Goal: Transaction & Acquisition: Purchase product/service

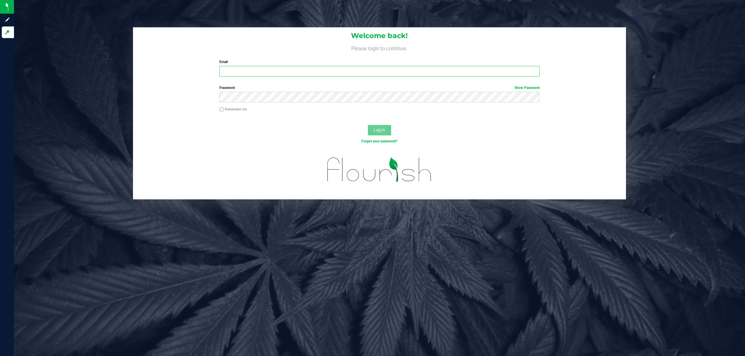
click at [226, 74] on input "Email" at bounding box center [379, 71] width 320 height 10
type input "[EMAIL_ADDRESS][DOMAIN_NAME]"
click at [368, 125] on button "Log In" at bounding box center [379, 130] width 23 height 10
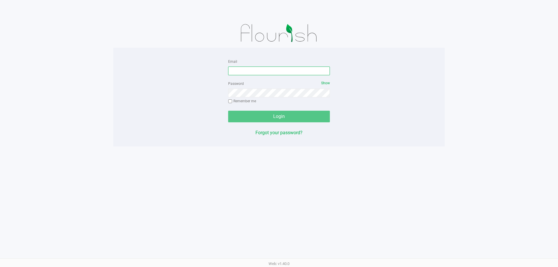
click at [248, 72] on input "Email" at bounding box center [279, 71] width 102 height 9
type input "[EMAIL_ADDRESS][DOMAIN_NAME]"
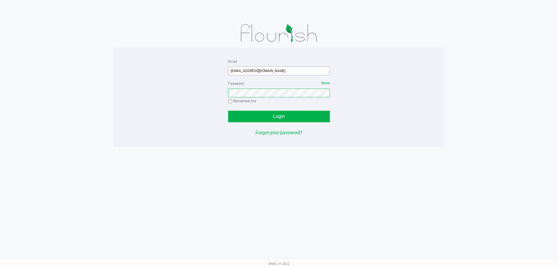
click at [228, 111] on button "Login" at bounding box center [279, 117] width 102 height 12
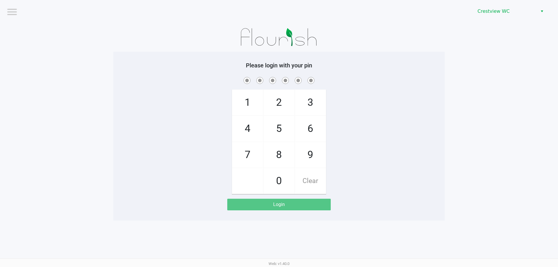
click at [384, 83] on span at bounding box center [279, 80] width 323 height 9
checkbox input "true"
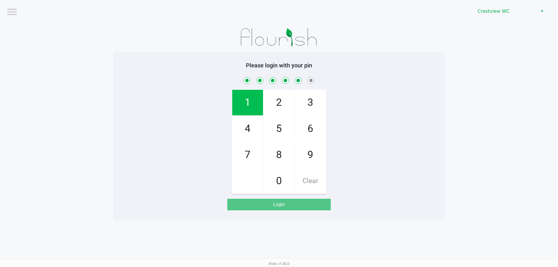
checkbox input "true"
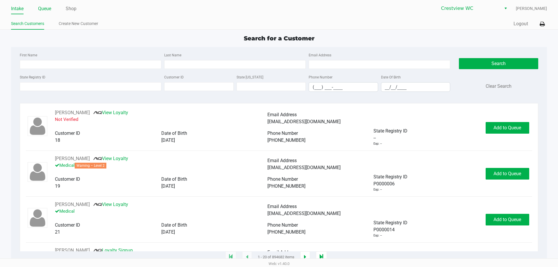
click at [40, 4] on div "Intake Queue Shop" at bounding box center [145, 8] width 268 height 11
click at [44, 13] on li "Queue" at bounding box center [44, 9] width 13 height 10
click at [43, 10] on link "Queue" at bounding box center [44, 9] width 13 height 8
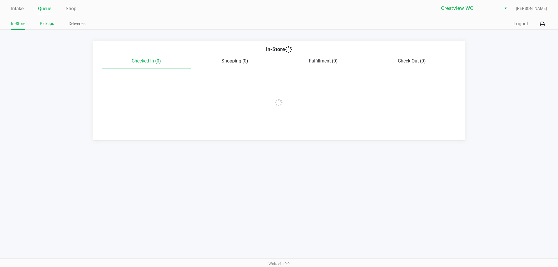
click at [44, 23] on link "Pickups" at bounding box center [47, 23] width 14 height 7
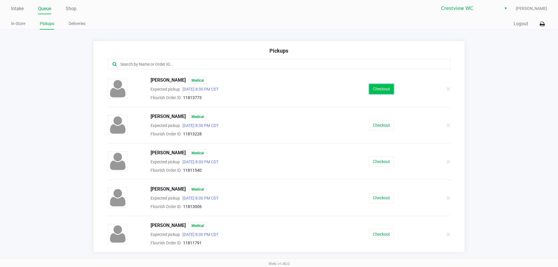
click at [373, 88] on button "Checkout" at bounding box center [381, 89] width 25 height 10
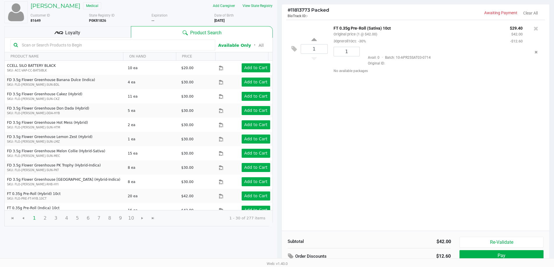
scroll to position [60, 0]
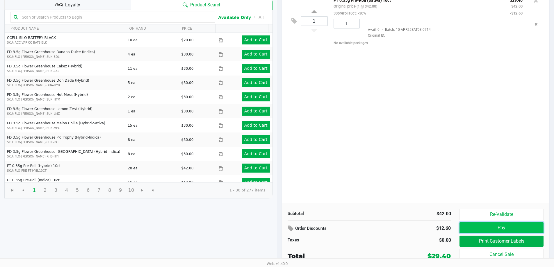
click at [491, 230] on button "Pay" at bounding box center [502, 228] width 84 height 11
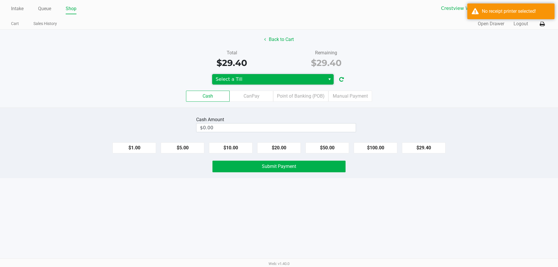
click at [295, 82] on span "Select a Till" at bounding box center [269, 79] width 106 height 7
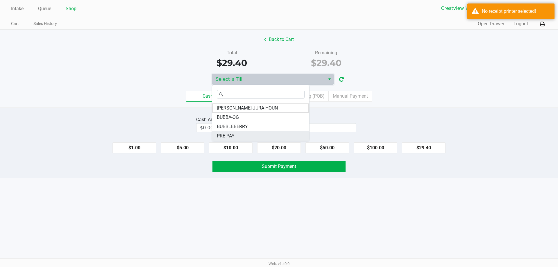
click at [223, 136] on span "PRE-PAY" at bounding box center [226, 136] width 18 height 7
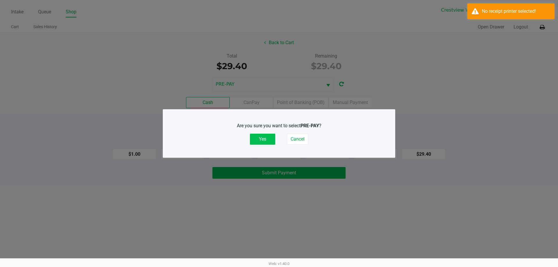
click at [270, 138] on button "Yes" at bounding box center [262, 139] width 25 height 11
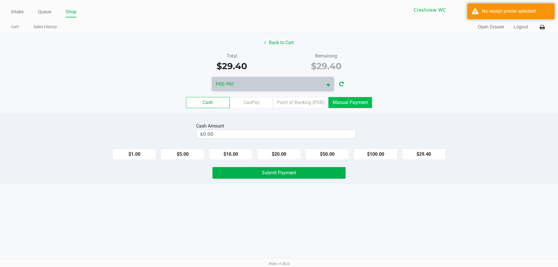
click at [347, 104] on label "Manual Payment" at bounding box center [351, 102] width 44 height 11
click at [0, 0] on 8 "Manual Payment" at bounding box center [0, 0] width 0 height 0
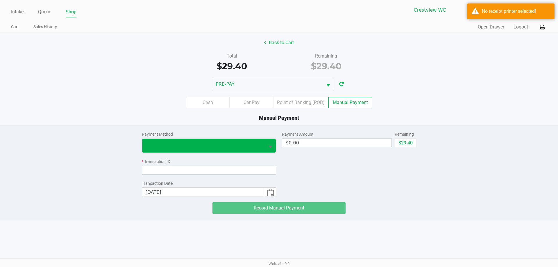
click at [251, 139] on kendo-dropdownlist at bounding box center [209, 146] width 135 height 14
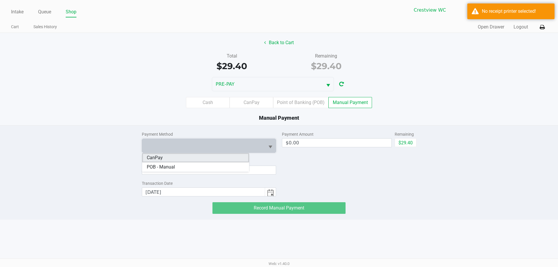
click at [163, 158] on li "CanPay" at bounding box center [195, 157] width 107 height 9
click at [401, 140] on button "$29.40" at bounding box center [406, 142] width 22 height 9
type input "$29.40"
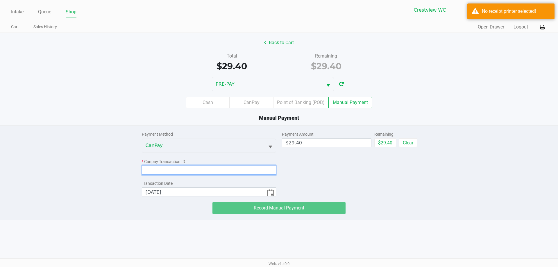
click at [200, 172] on input at bounding box center [209, 170] width 135 height 9
paste input "AHE6ETIKE1UV"
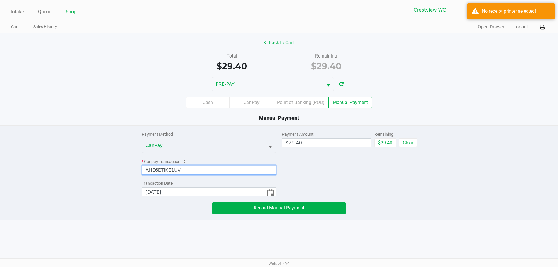
type input "AHE6ETIKE1UV"
click at [322, 170] on div "Payment Amount $29.40 Remaining $29.40 Clear" at bounding box center [349, 161] width 135 height 71
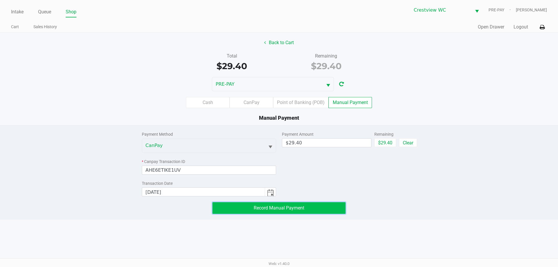
click at [282, 211] on button "Record Manual Payment" at bounding box center [279, 208] width 133 height 12
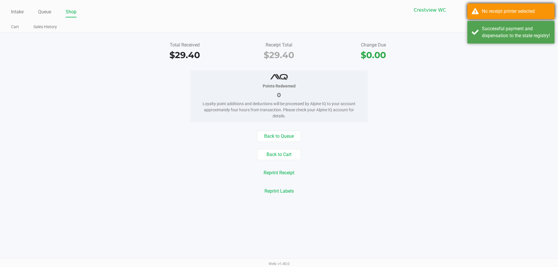
click at [505, 14] on div "No receipt printer selected" at bounding box center [516, 11] width 68 height 7
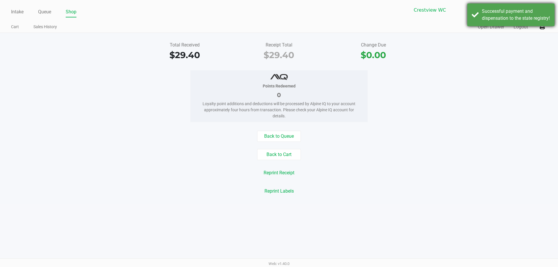
click at [505, 14] on div "Successful payment and dispensation to the state registry!" at bounding box center [516, 15] width 68 height 14
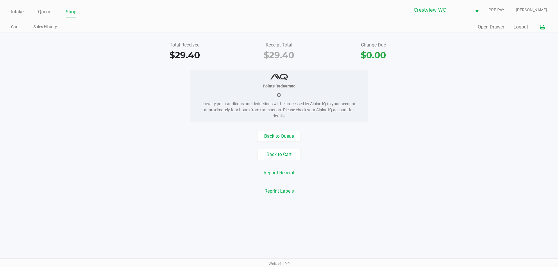
click at [543, 29] on icon at bounding box center [542, 27] width 5 height 4
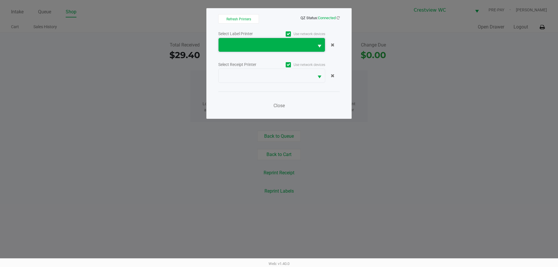
click at [254, 46] on span at bounding box center [266, 45] width 88 height 7
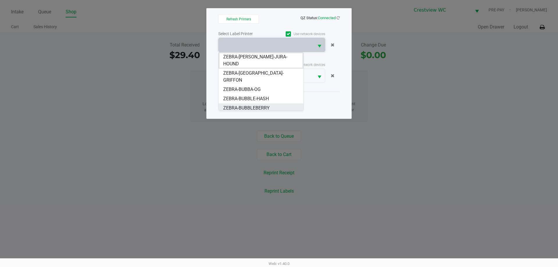
scroll to position [7, 0]
click at [254, 116] on span "ZERBA-BUBBLE-GUM" at bounding box center [255, 119] width 64 height 7
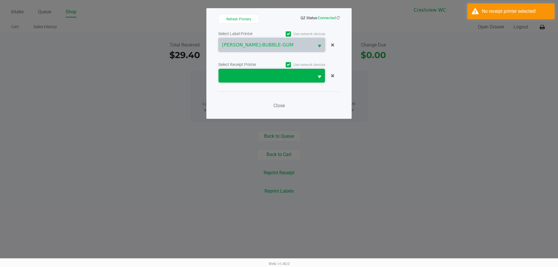
click at [250, 82] on span at bounding box center [266, 76] width 95 height 14
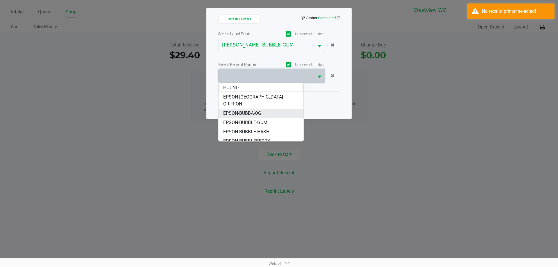
scroll to position [0, 0]
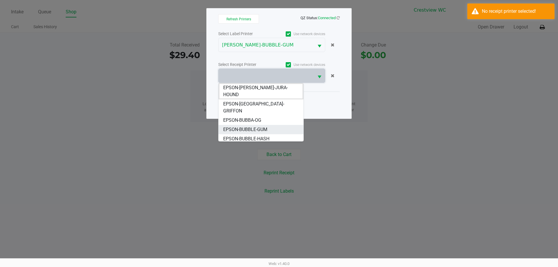
click at [256, 126] on span "EPSON-BUBBLE-GUM" at bounding box center [245, 129] width 44 height 7
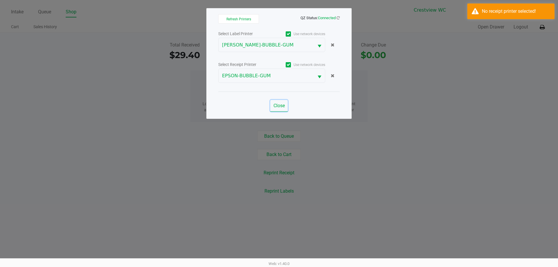
click at [278, 108] on button "Close" at bounding box center [279, 106] width 17 height 12
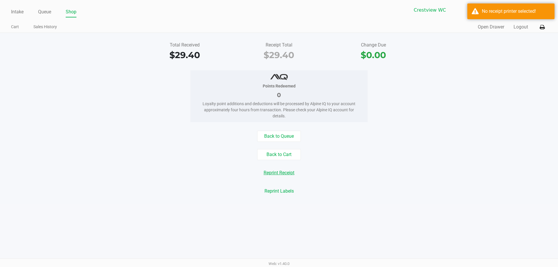
click at [283, 170] on button "Reprint Receipt" at bounding box center [279, 173] width 38 height 11
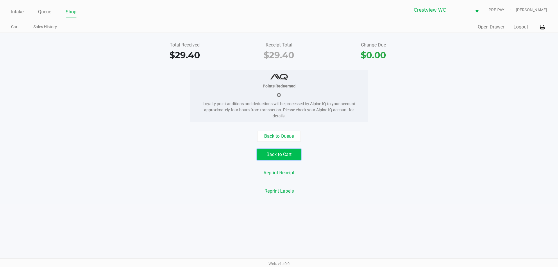
click at [280, 152] on button "Back to Cart" at bounding box center [279, 154] width 44 height 11
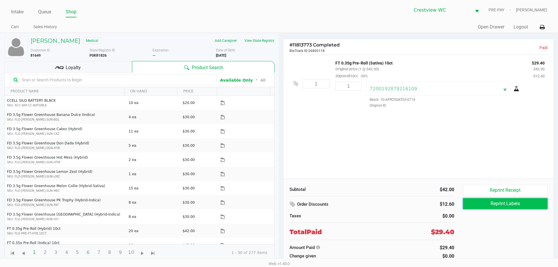
click at [503, 204] on button "Reprint Labels" at bounding box center [505, 203] width 85 height 11
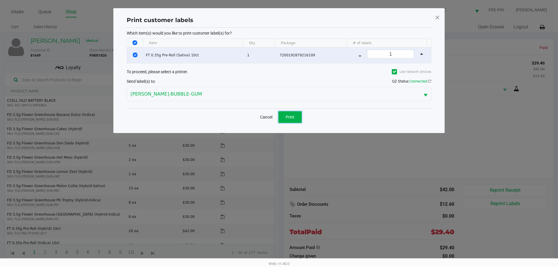
click at [288, 115] on span "Print" at bounding box center [290, 117] width 9 height 5
